Goal: Obtain resource: Obtain resource

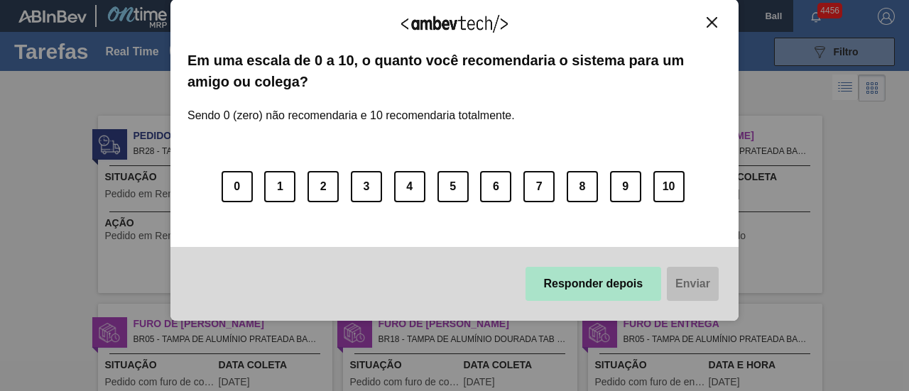
click at [594, 293] on button "Responder depois" at bounding box center [594, 284] width 136 height 34
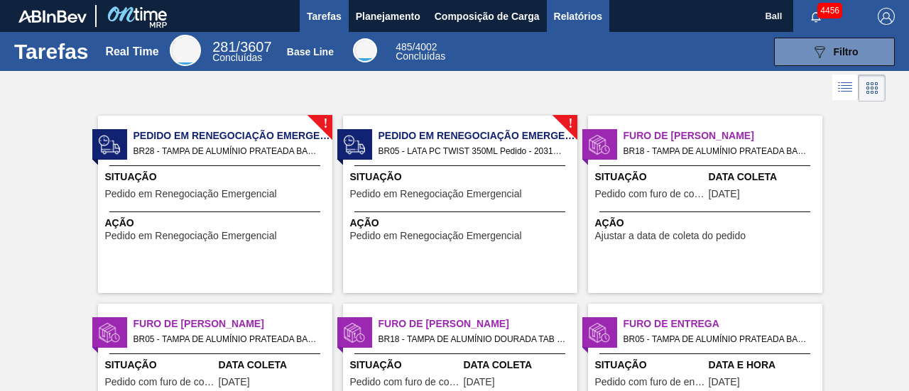
click at [602, 15] on button "Relatórios" at bounding box center [578, 16] width 63 height 32
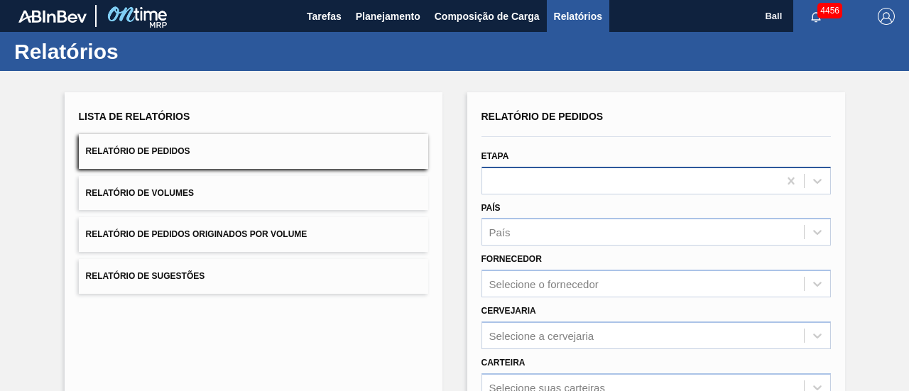
click at [511, 175] on div at bounding box center [656, 181] width 349 height 28
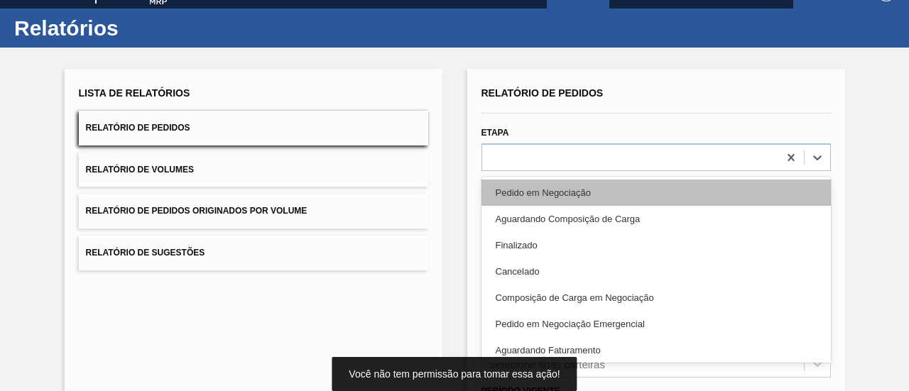
scroll to position [27, 0]
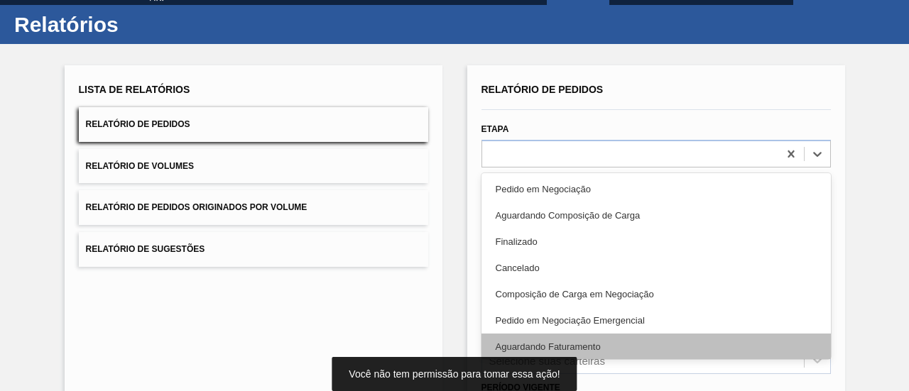
click at [573, 342] on div "Aguardando Faturamento" at bounding box center [656, 347] width 349 height 26
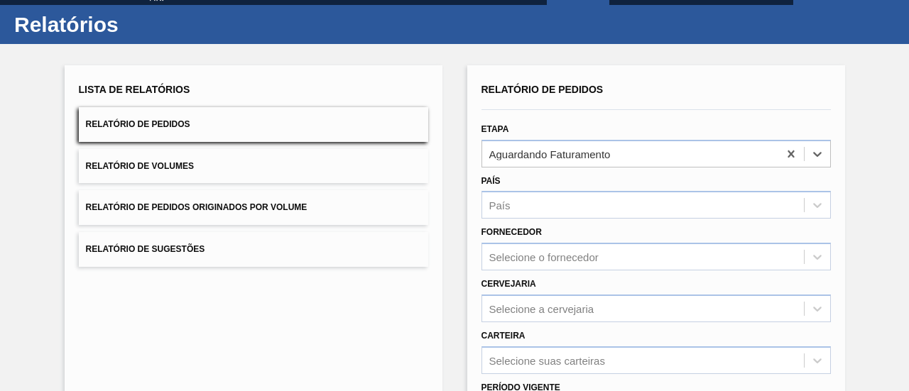
click at [563, 190] on div "País País" at bounding box center [656, 195] width 349 height 48
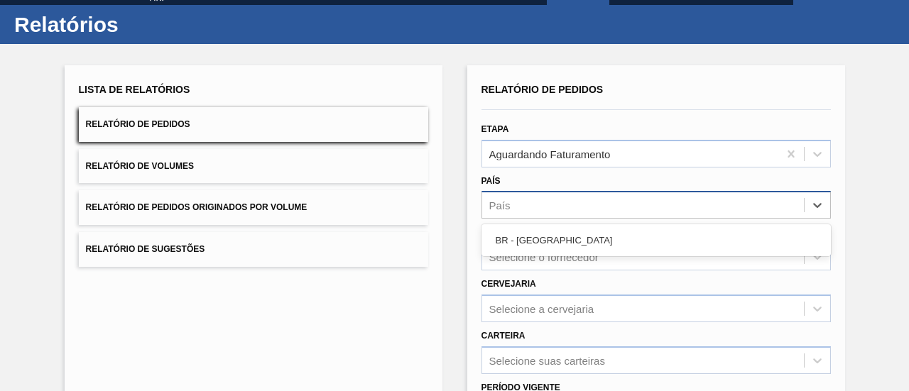
click at [563, 203] on div "País" at bounding box center [643, 205] width 322 height 21
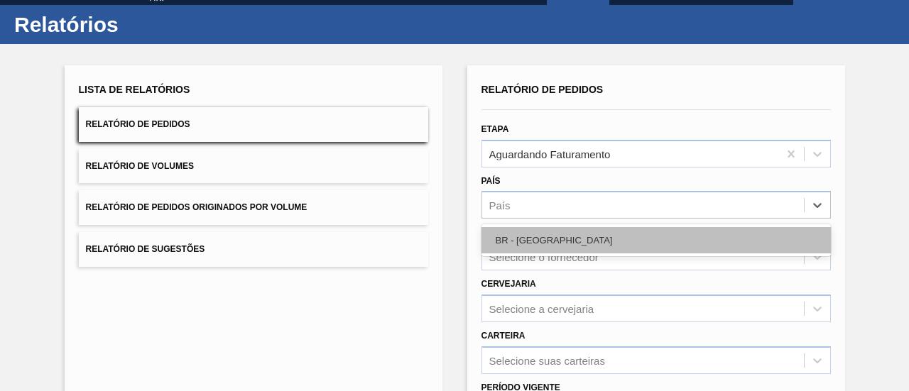
click at [542, 233] on div "BR - [GEOGRAPHIC_DATA]" at bounding box center [656, 240] width 349 height 26
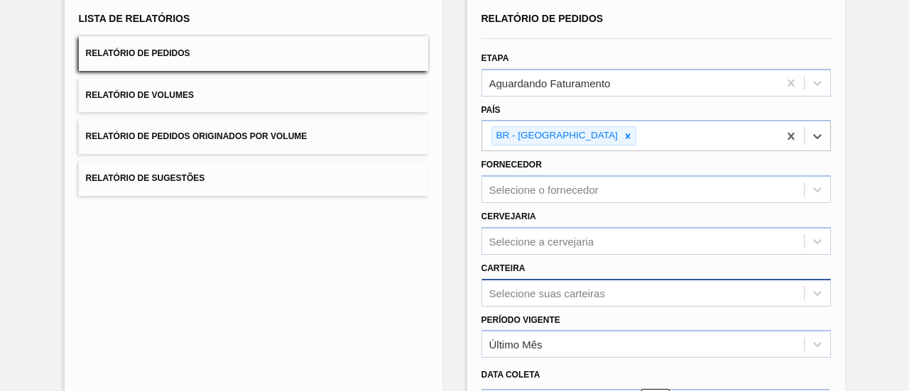
click at [564, 292] on div "Selecione suas carteiras" at bounding box center [656, 293] width 349 height 28
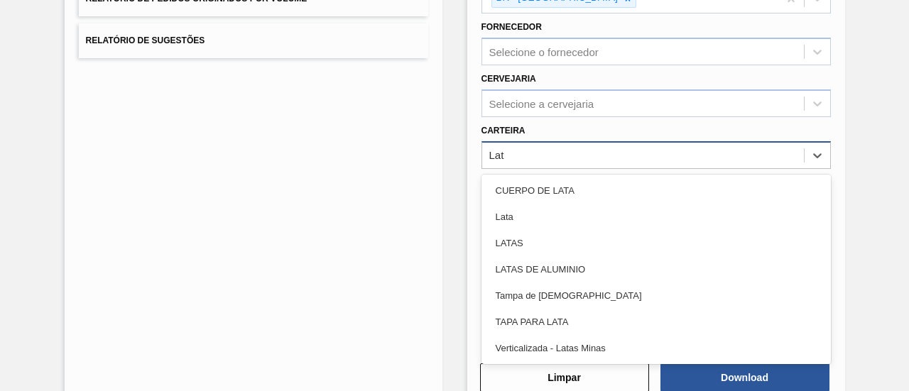
type input "Lata"
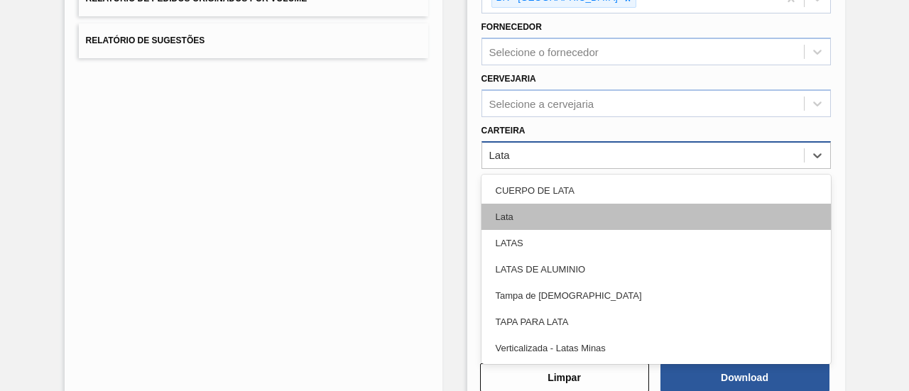
click at [521, 217] on div "Lata" at bounding box center [656, 217] width 349 height 26
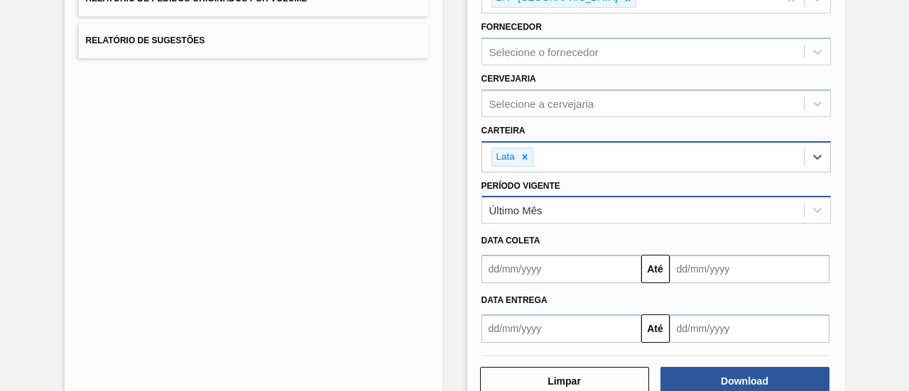
click at [531, 208] on div "Último Mês" at bounding box center [515, 211] width 53 height 12
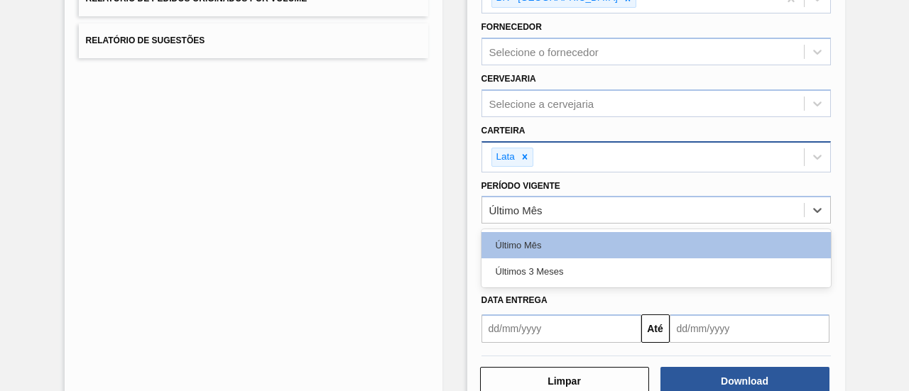
click at [548, 269] on div "Últimos 3 Meses" at bounding box center [656, 272] width 349 height 26
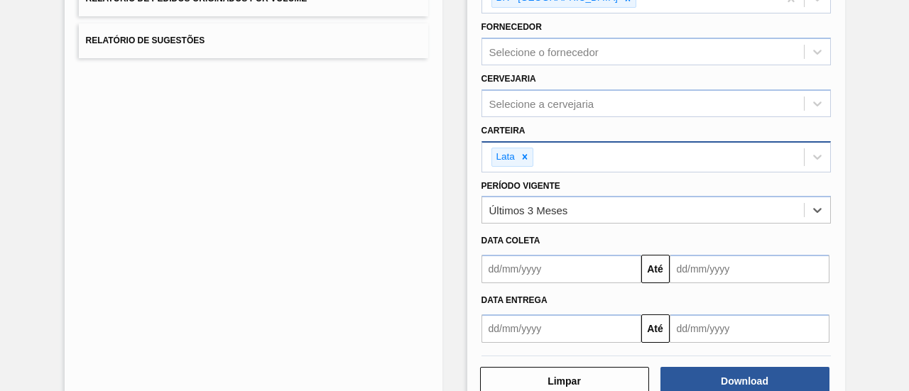
click at [543, 264] on input "text" at bounding box center [562, 269] width 160 height 28
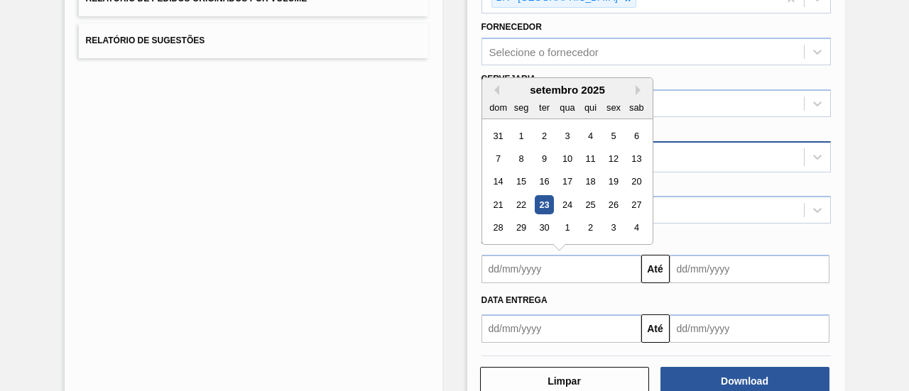
click at [543, 195] on div "23" at bounding box center [543, 204] width 19 height 19
type input "[DATE]"
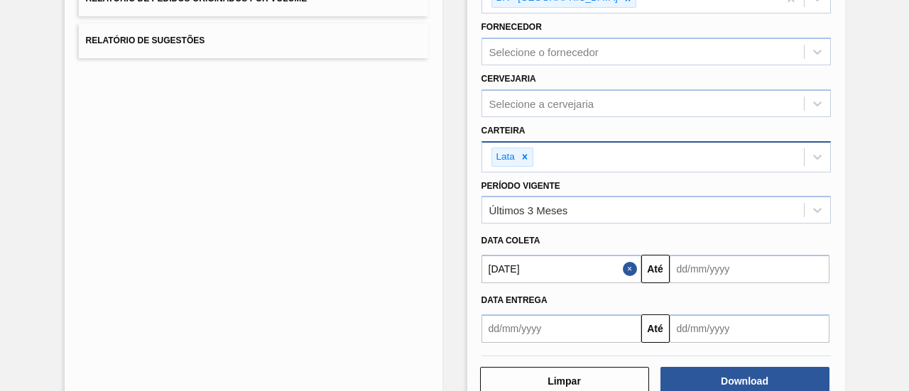
click at [710, 268] on input "text" at bounding box center [750, 269] width 160 height 28
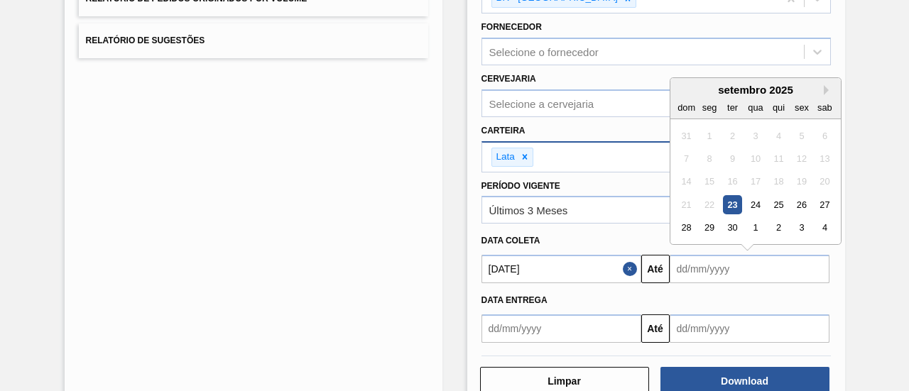
click at [824, 80] on div "setembro 2025 dom seg ter qua qui sex sab" at bounding box center [755, 98] width 170 height 41
click at [824, 85] on button "Next Month" at bounding box center [829, 90] width 10 height 10
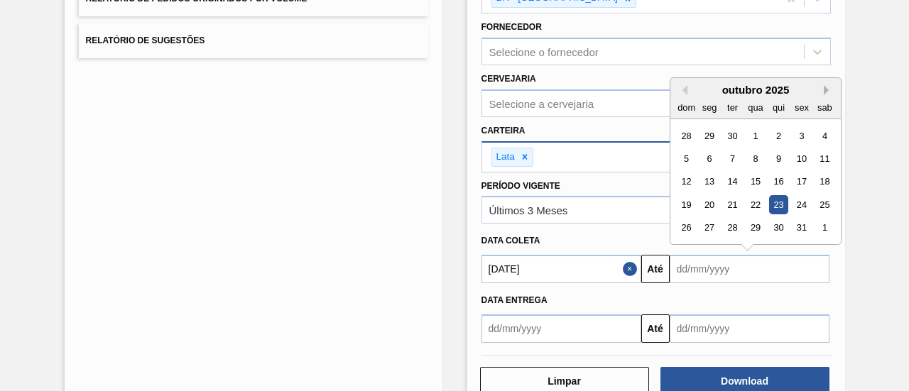
click at [824, 85] on button "Next Month" at bounding box center [829, 90] width 10 height 10
click at [690, 224] on div "23" at bounding box center [686, 228] width 19 height 19
type input "[DATE]"
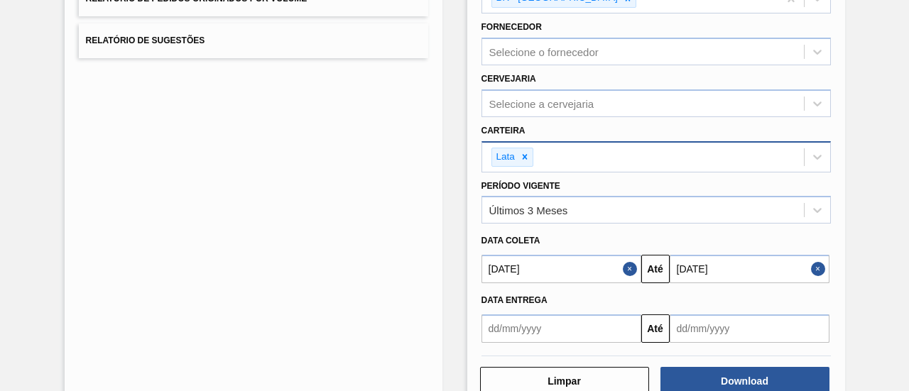
click at [716, 300] on div "Data entrega" at bounding box center [656, 300] width 361 height 21
click at [734, 384] on button "Download" at bounding box center [745, 381] width 169 height 28
